Goal: Task Accomplishment & Management: Manage account settings

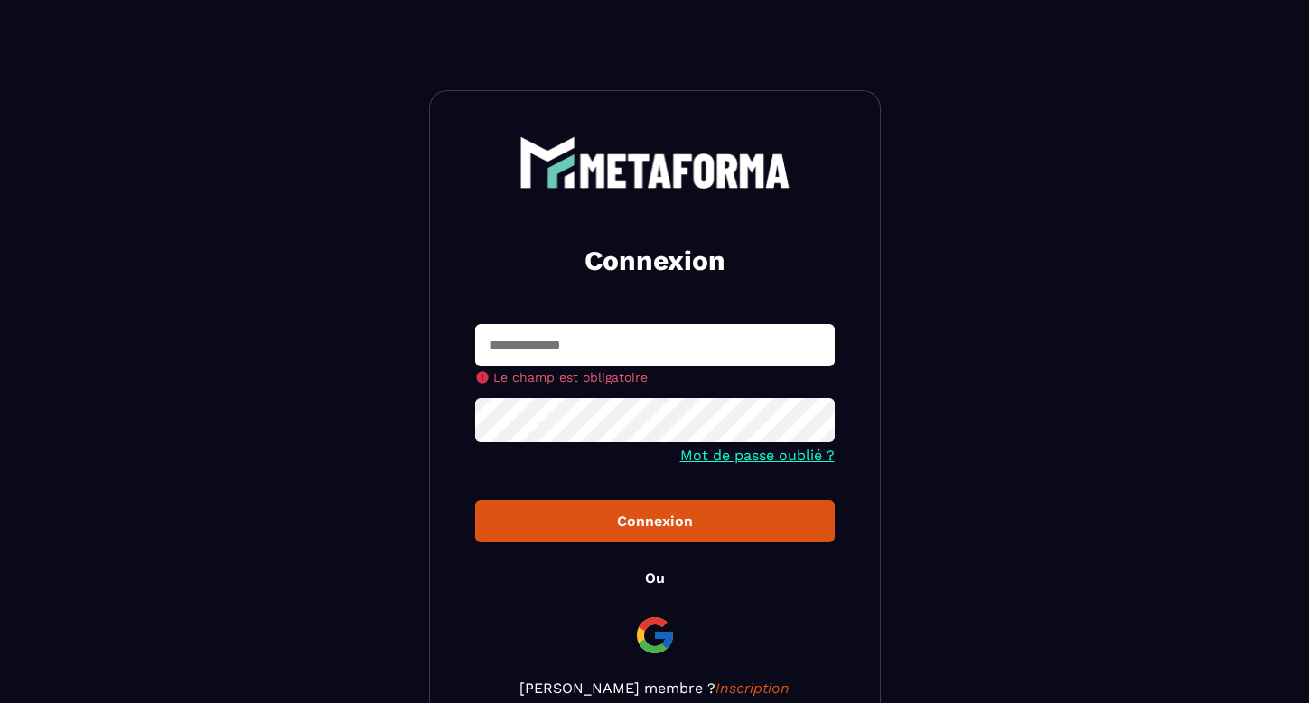
type input "**********"
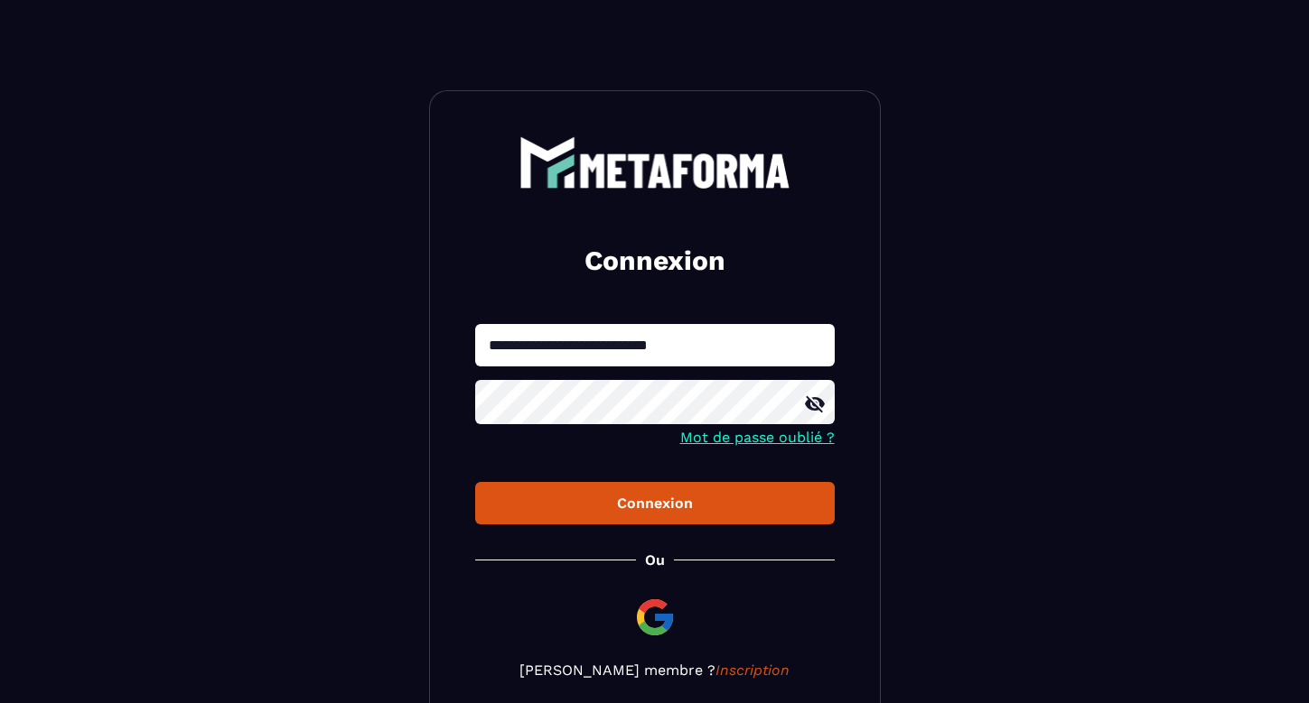
click at [637, 498] on div "Connexion" at bounding box center [654, 503] width 331 height 17
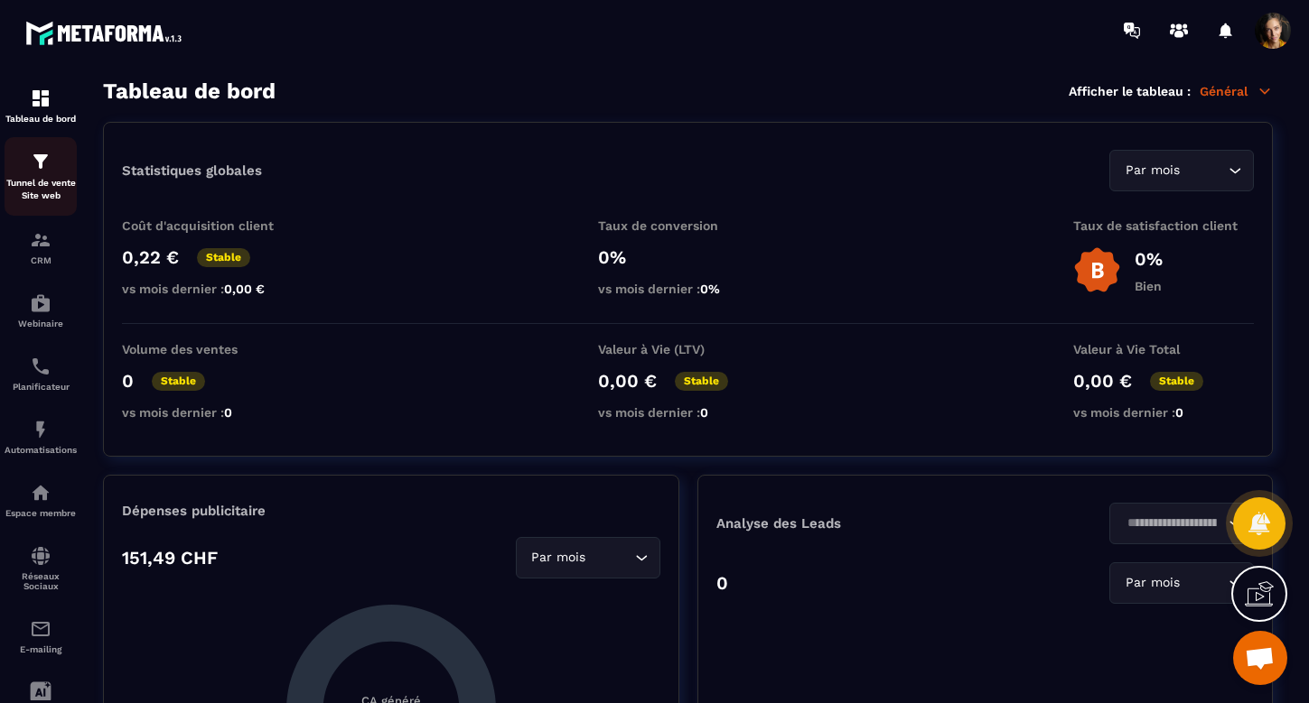
click at [29, 178] on p "Tunnel de vente Site web" at bounding box center [41, 189] width 72 height 25
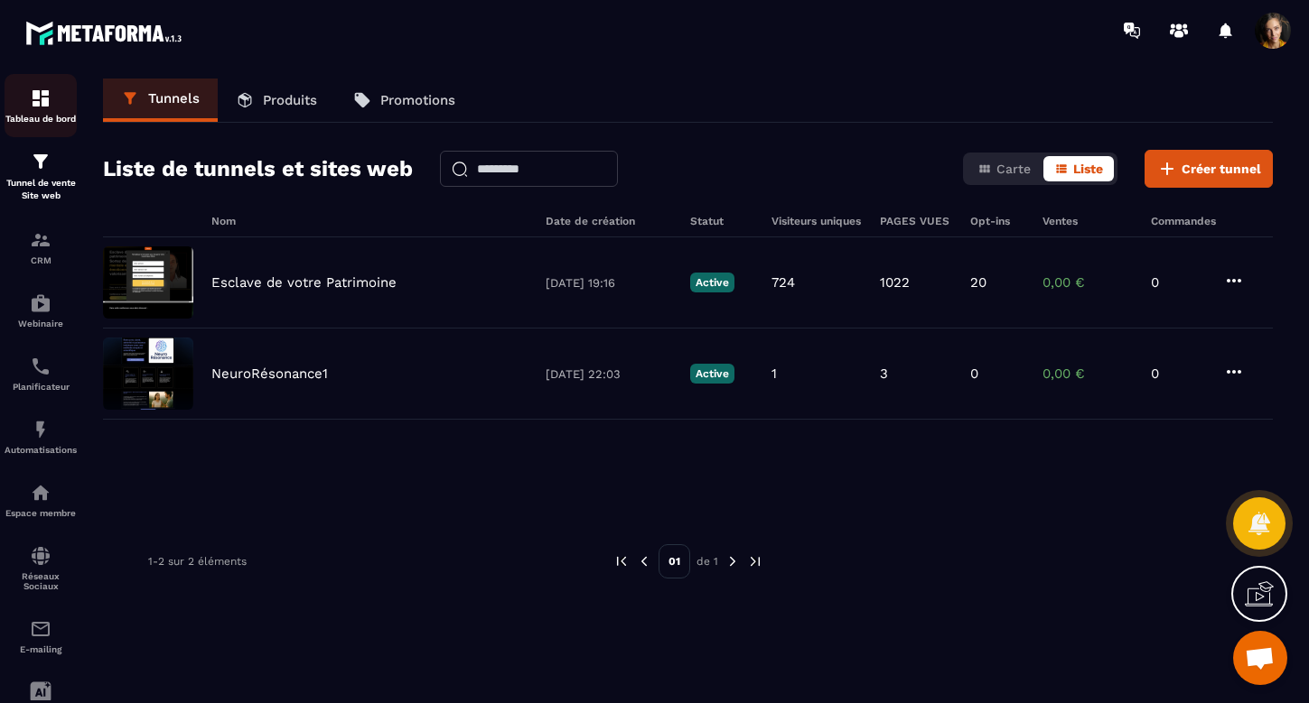
click at [40, 102] on img at bounding box center [41, 99] width 22 height 22
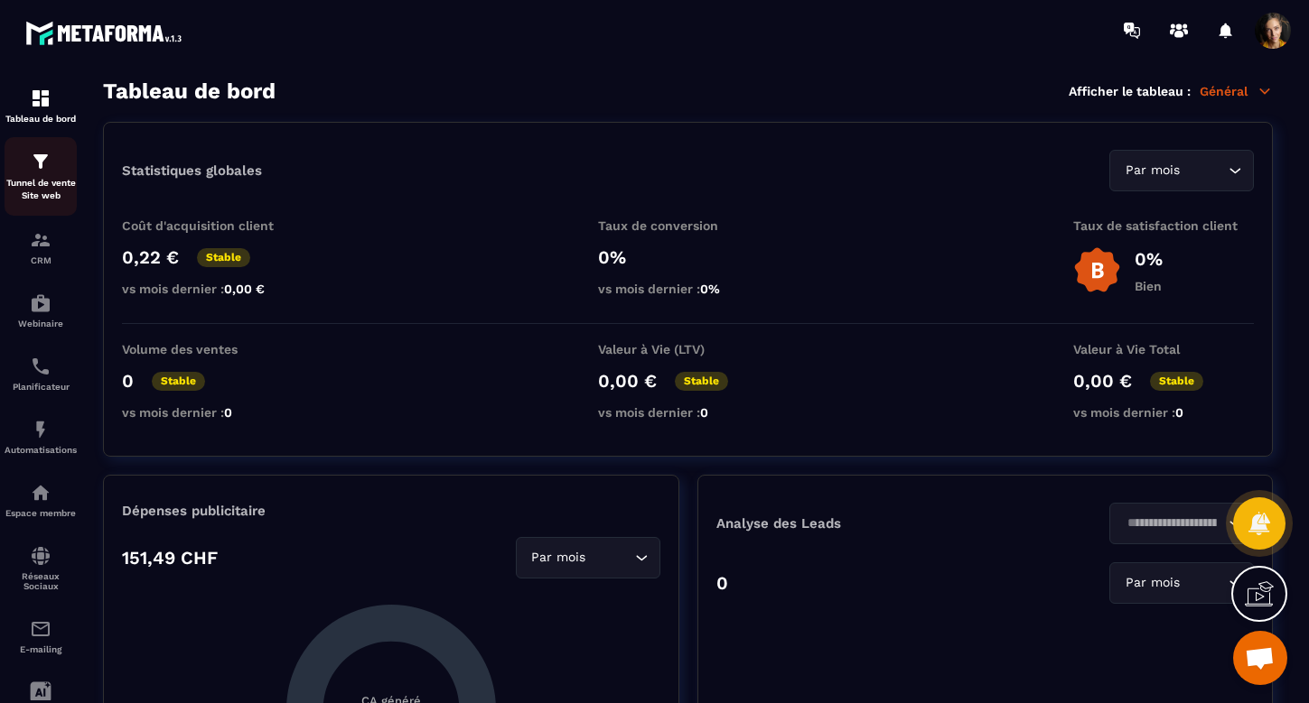
click at [41, 174] on div "Tunnel de vente Site web" at bounding box center [41, 176] width 72 height 51
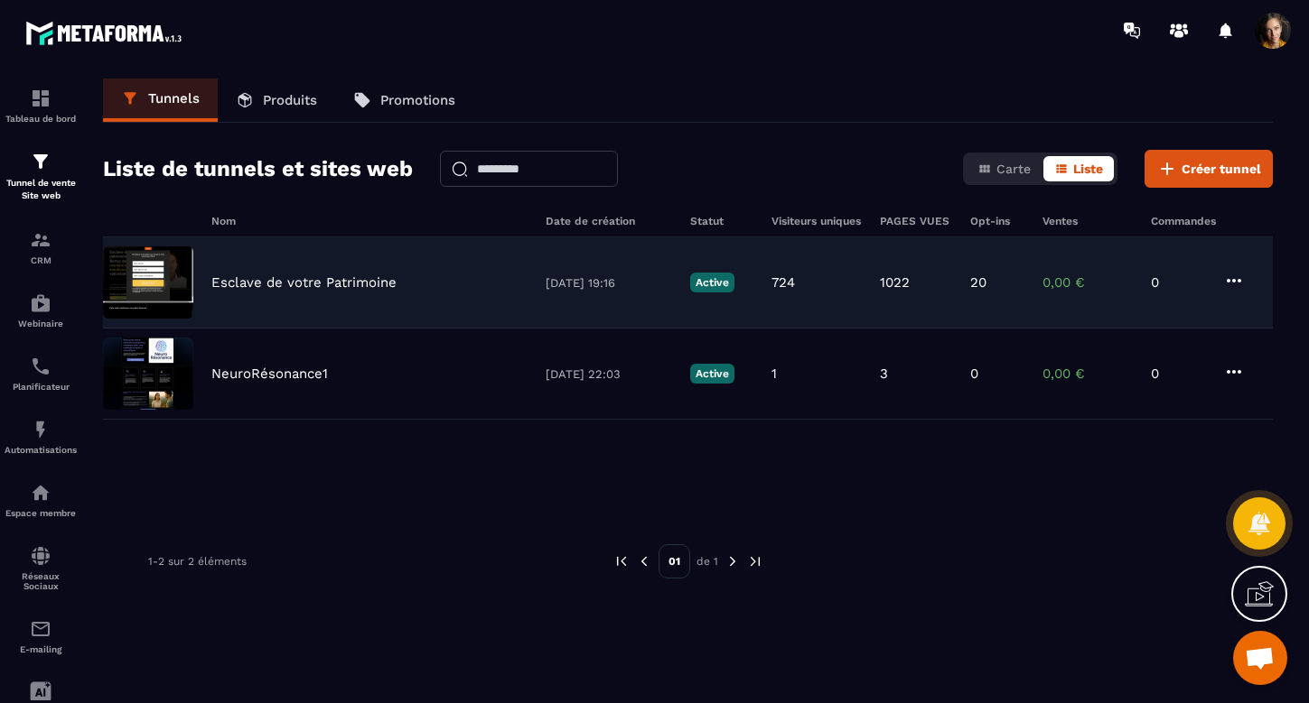
click at [277, 272] on div "Esclave de votre Patrimoine [DATE] 19:16 Active 724 1022 20 0,00 € 0" at bounding box center [687, 283] width 1169 height 91
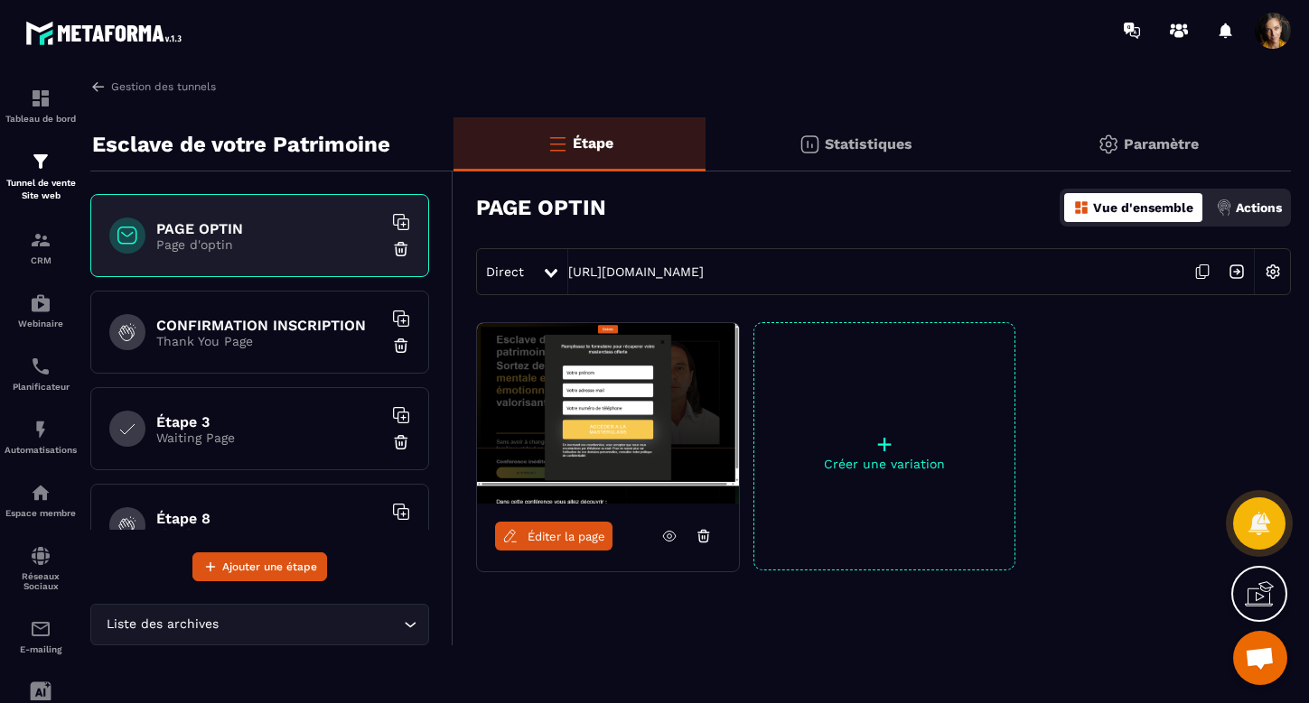
scroll to position [0, 13]
click at [1253, 207] on p "Actions" at bounding box center [1258, 207] width 46 height 14
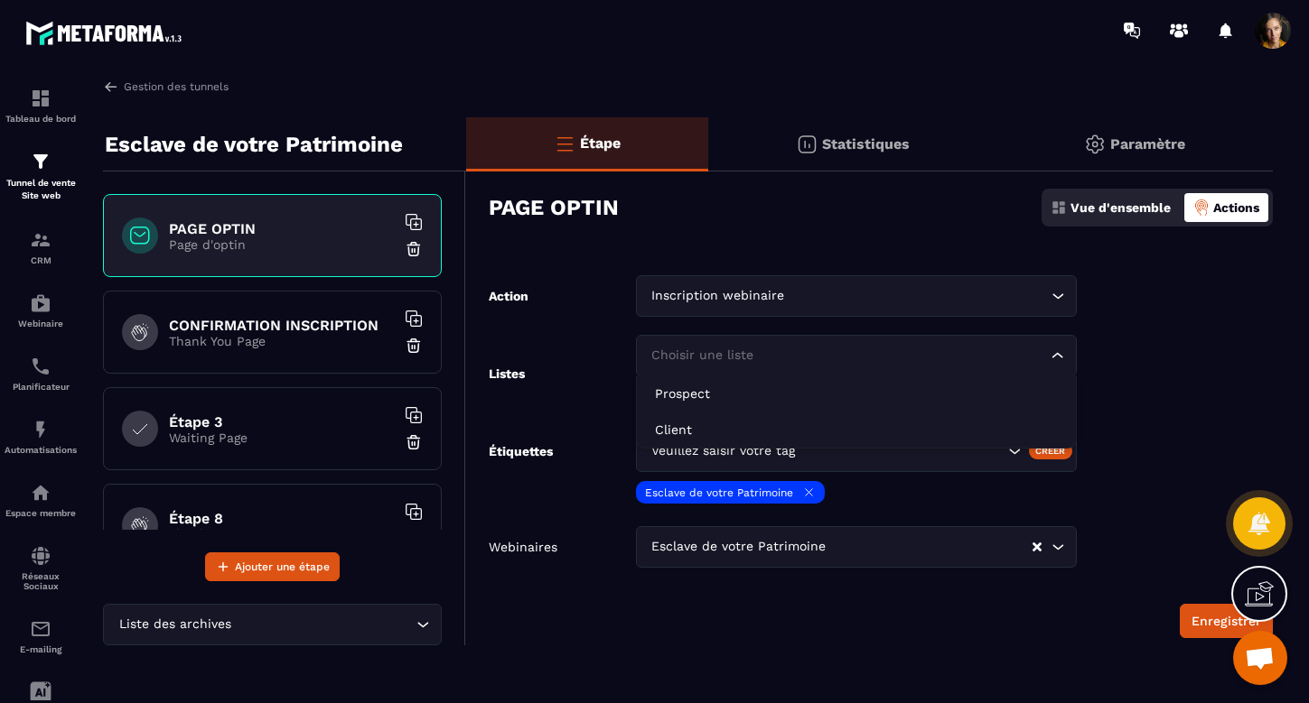
click at [1056, 354] on icon "Search for option" at bounding box center [1057, 356] width 18 height 18
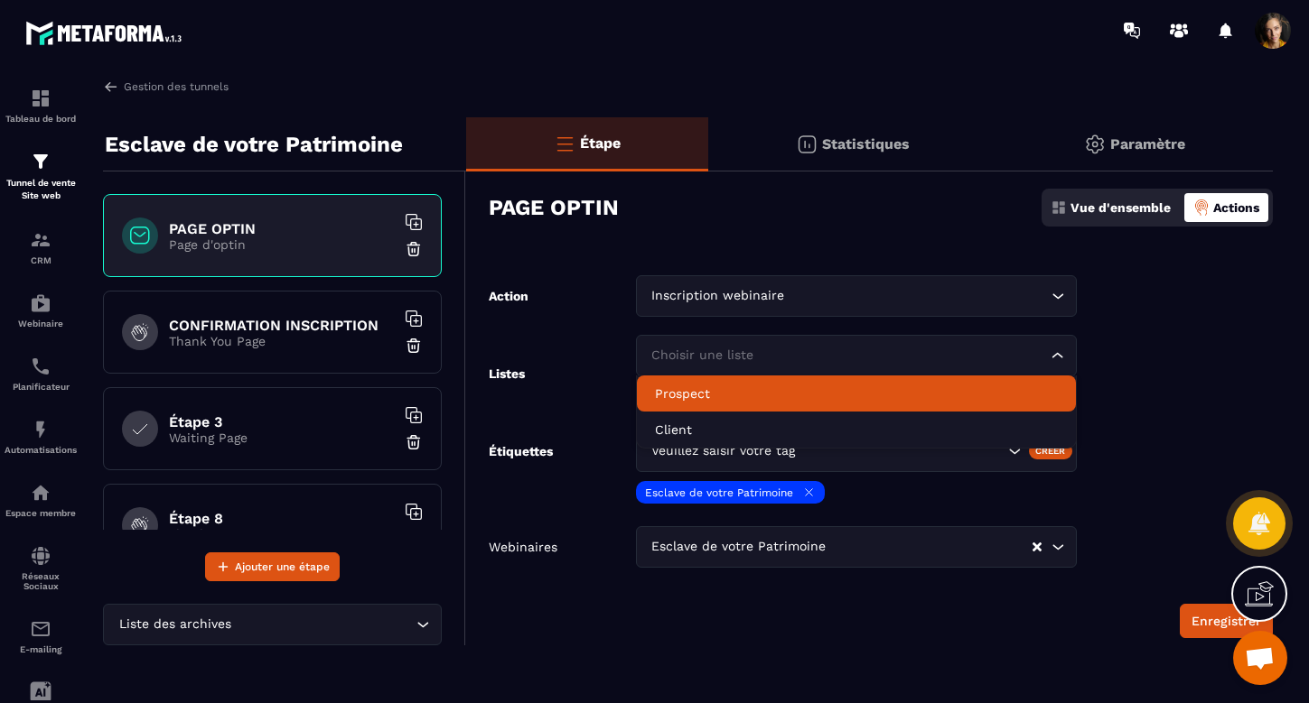
click at [1150, 363] on form "Action Inscription webinaire Loading... Listes Choisir une liste Loading... Pro…" at bounding box center [869, 456] width 806 height 363
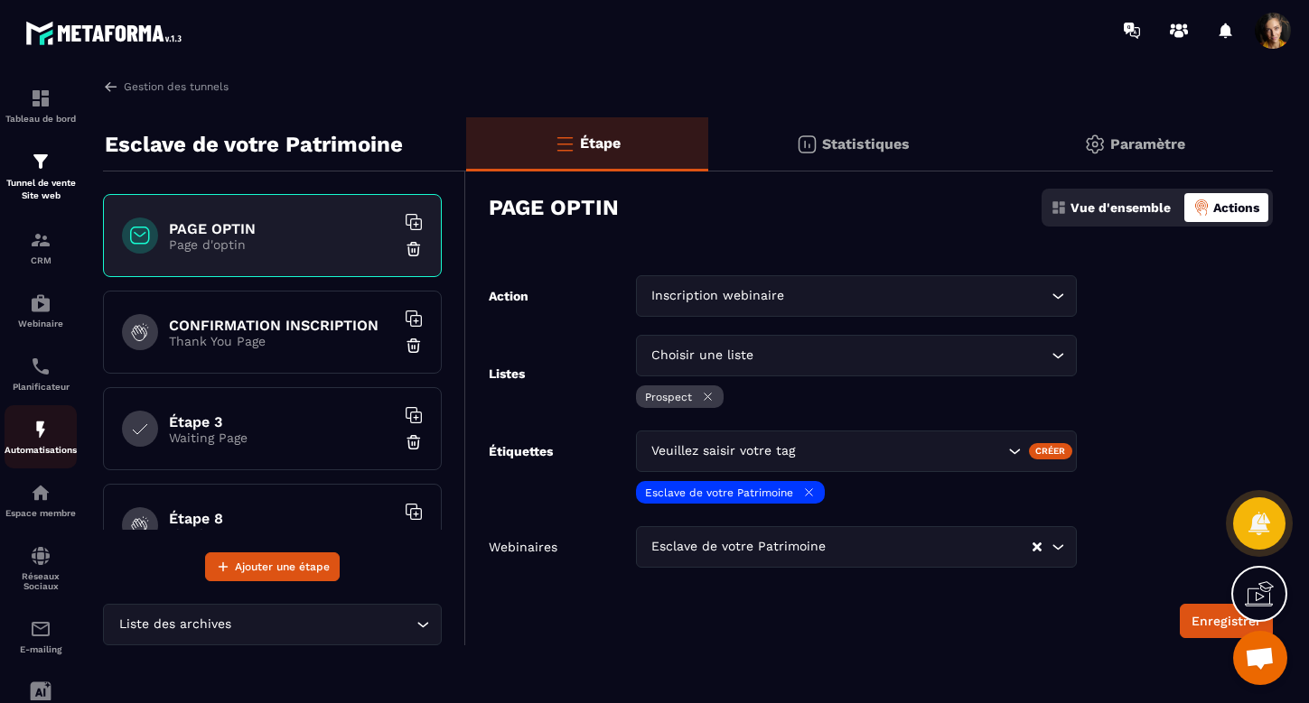
click at [38, 434] on img at bounding box center [41, 430] width 22 height 22
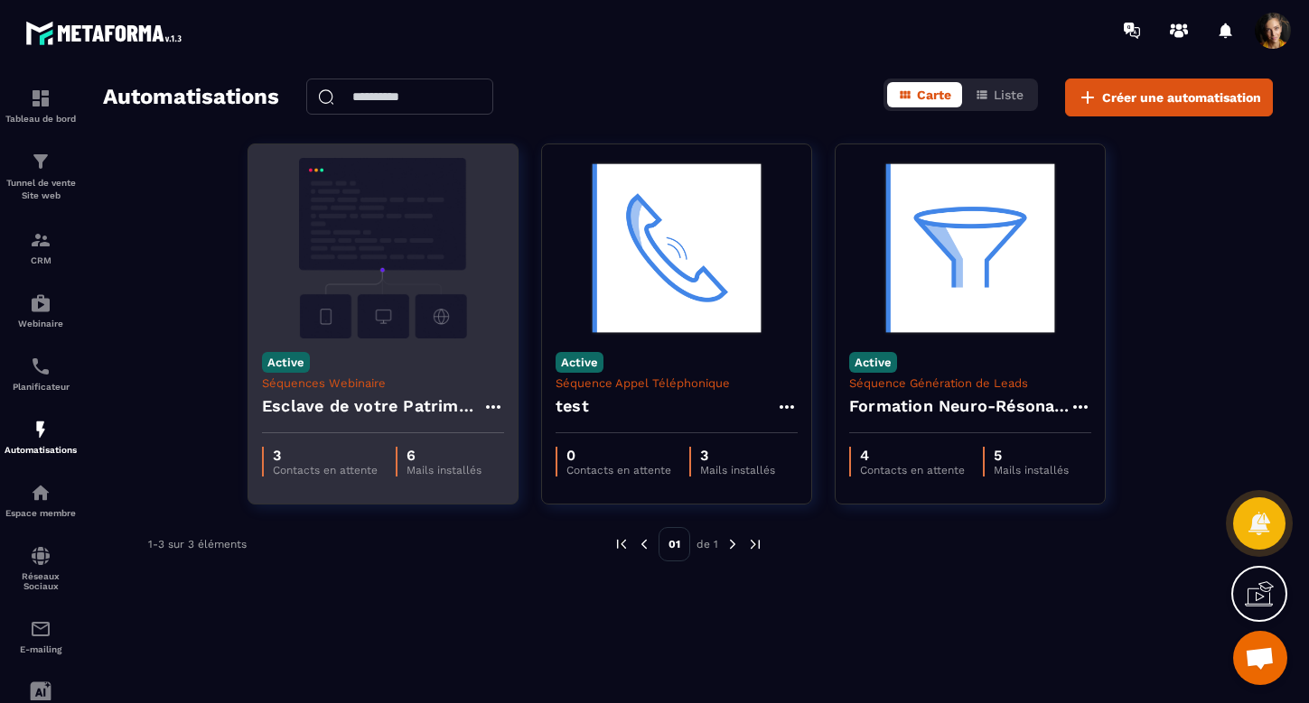
click at [388, 321] on img at bounding box center [383, 248] width 242 height 181
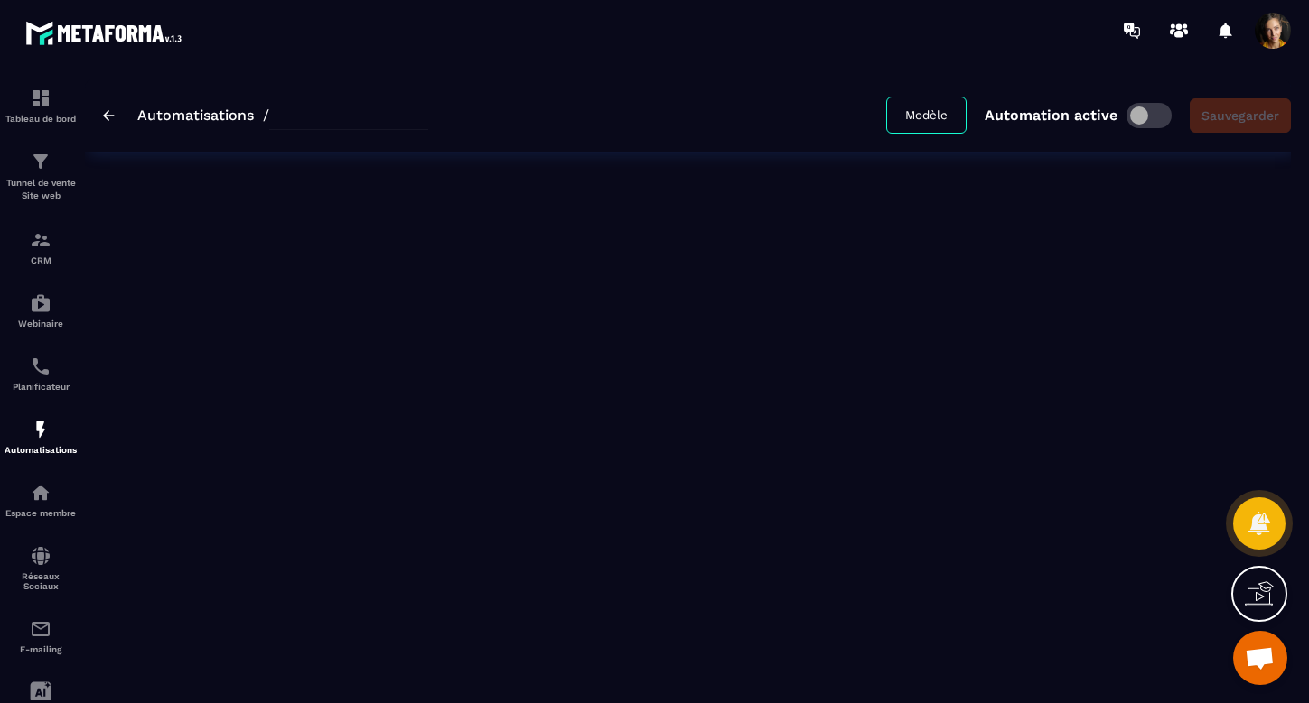
type input "**********"
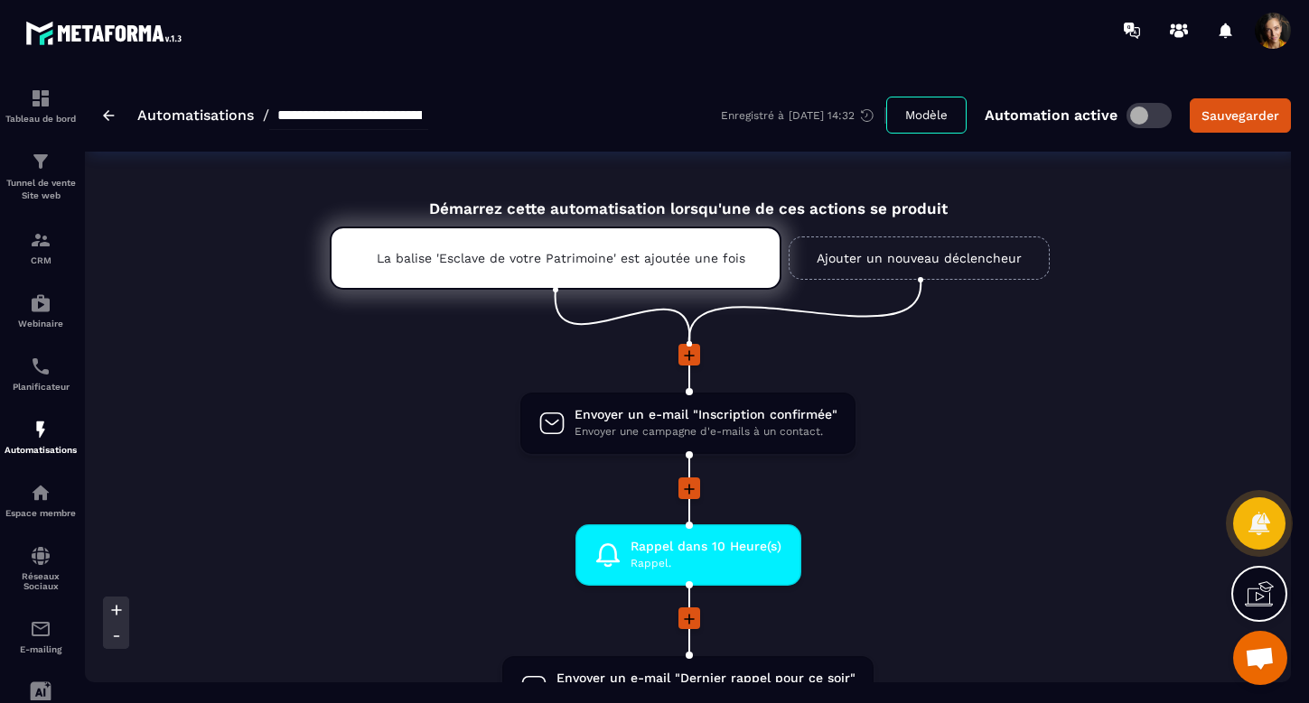
click at [107, 113] on img at bounding box center [109, 115] width 12 height 11
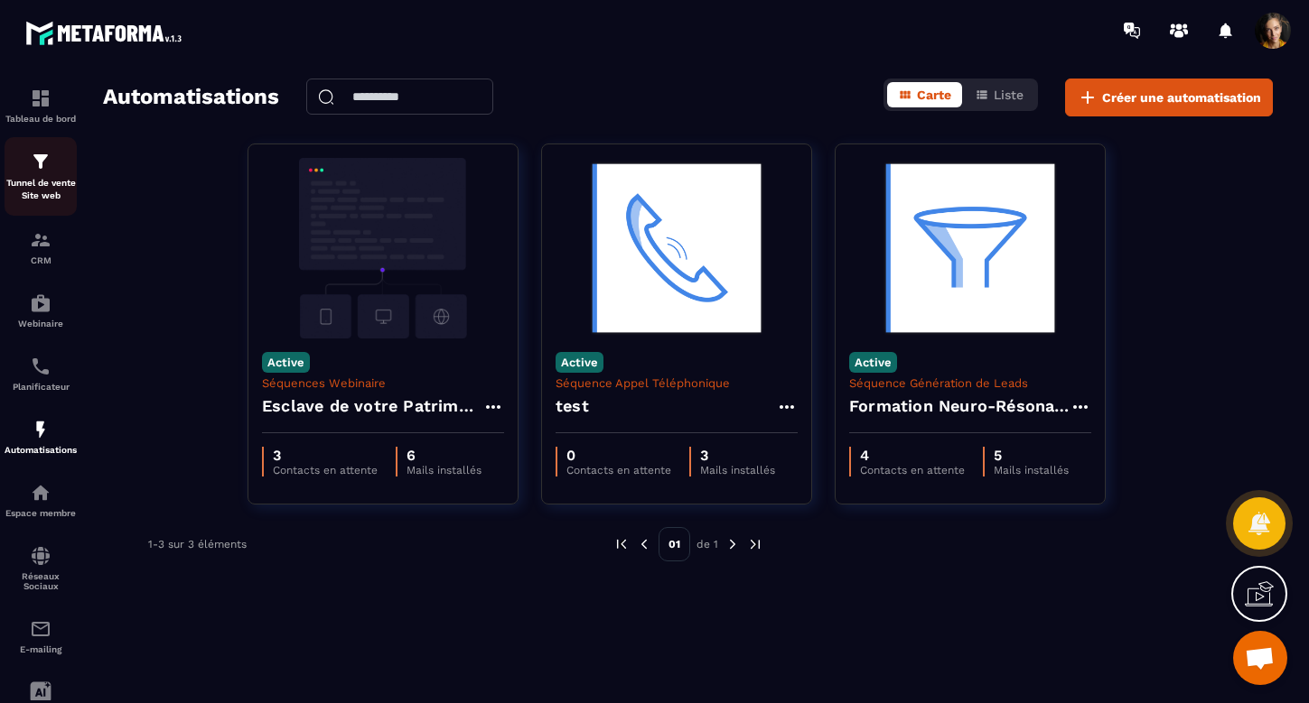
click at [32, 176] on div "Tunnel de vente Site web" at bounding box center [41, 176] width 72 height 51
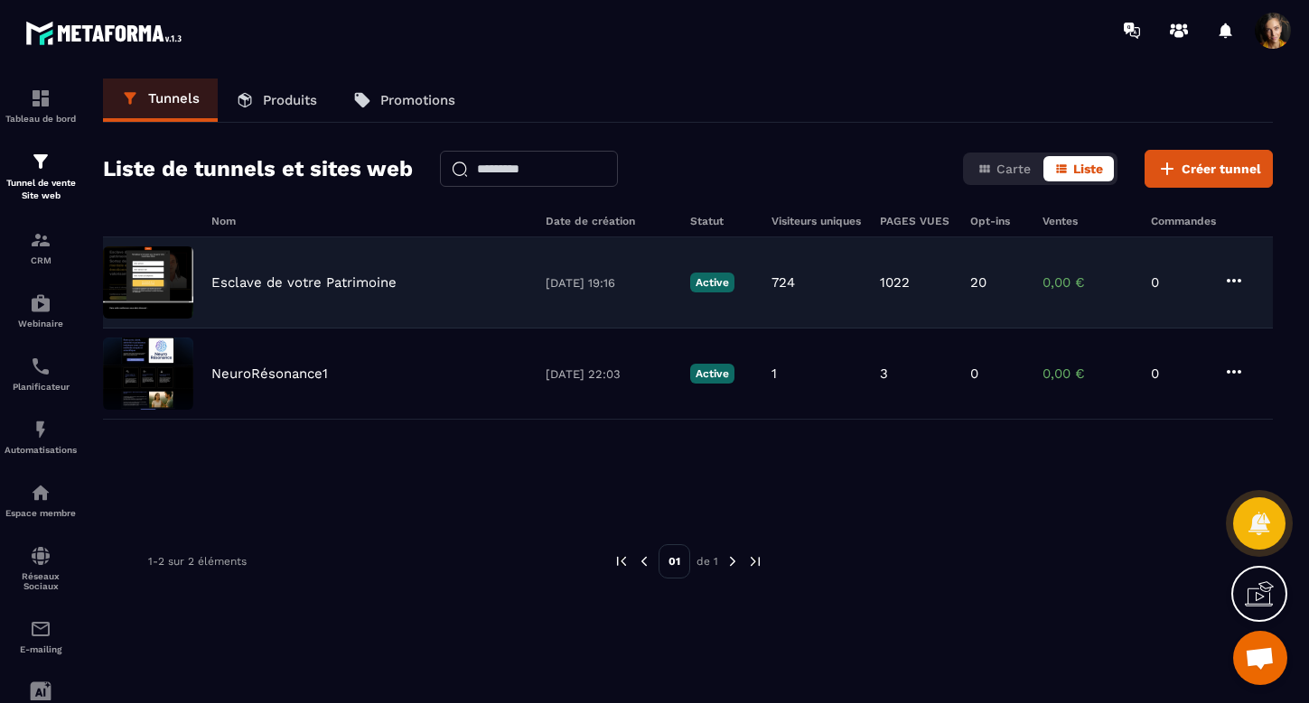
click at [290, 283] on p "Esclave de votre Patrimoine" at bounding box center [303, 283] width 185 height 16
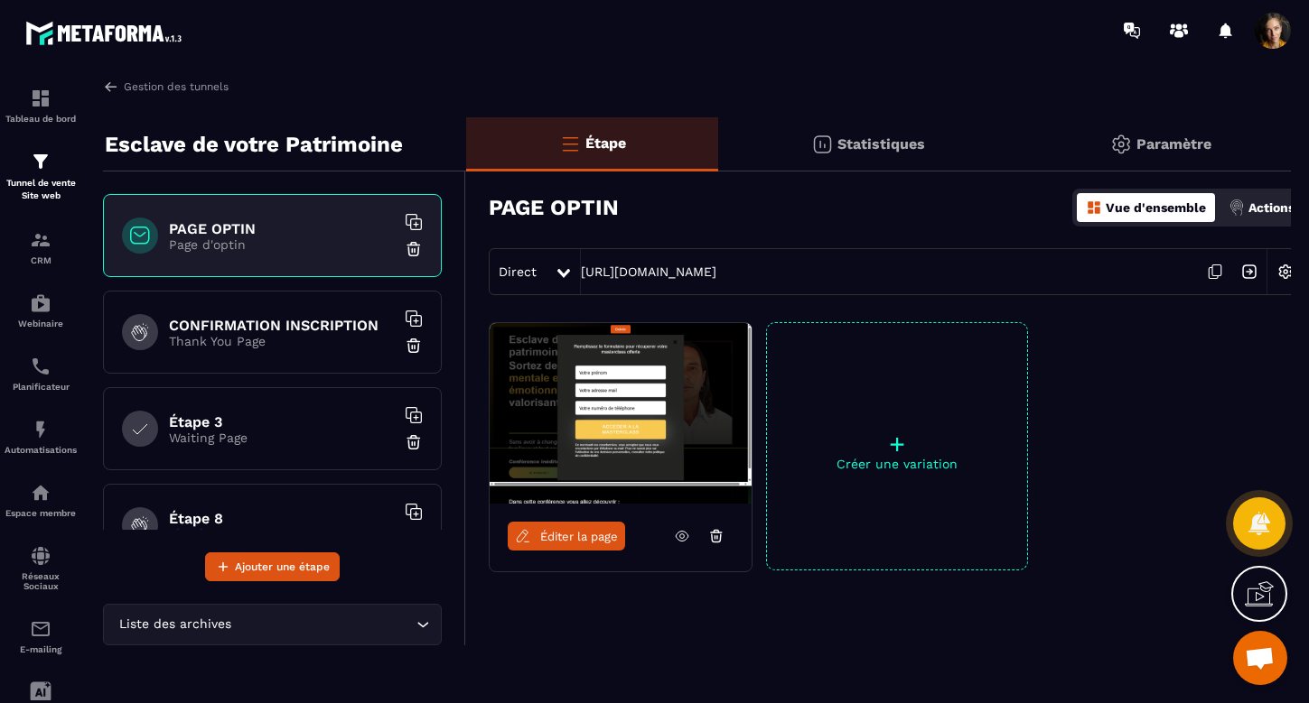
click at [573, 540] on span "Éditer la page" at bounding box center [579, 537] width 78 height 14
